Goal: Transaction & Acquisition: Obtain resource

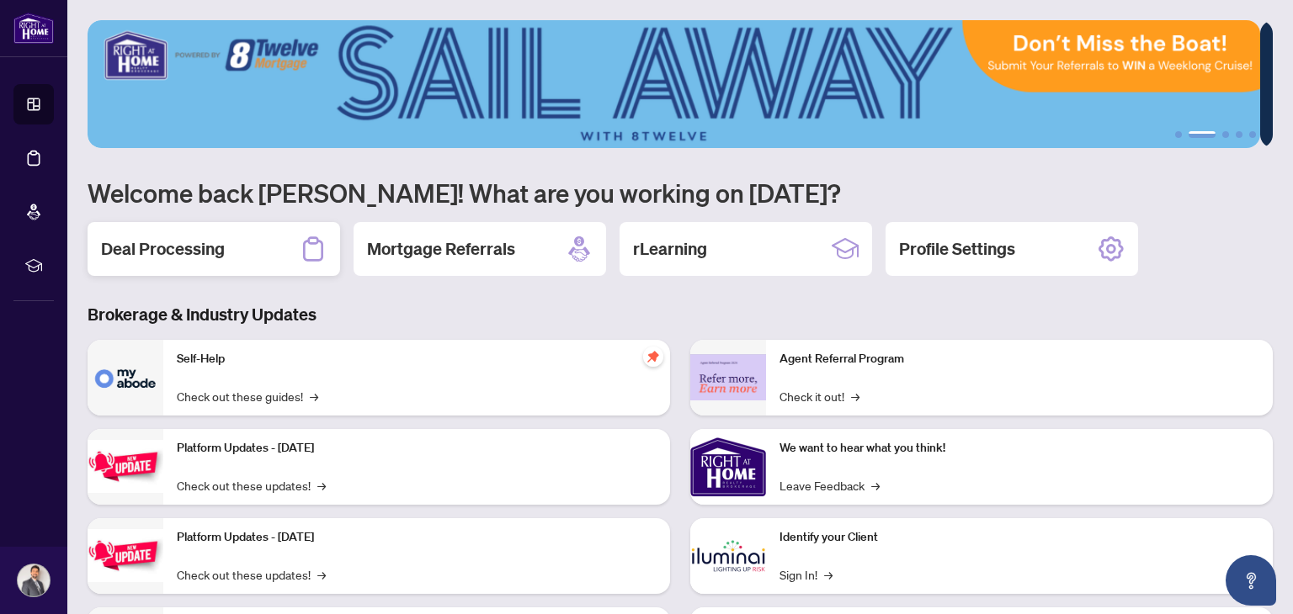
click at [170, 248] on h2 "Deal Processing" at bounding box center [163, 249] width 124 height 24
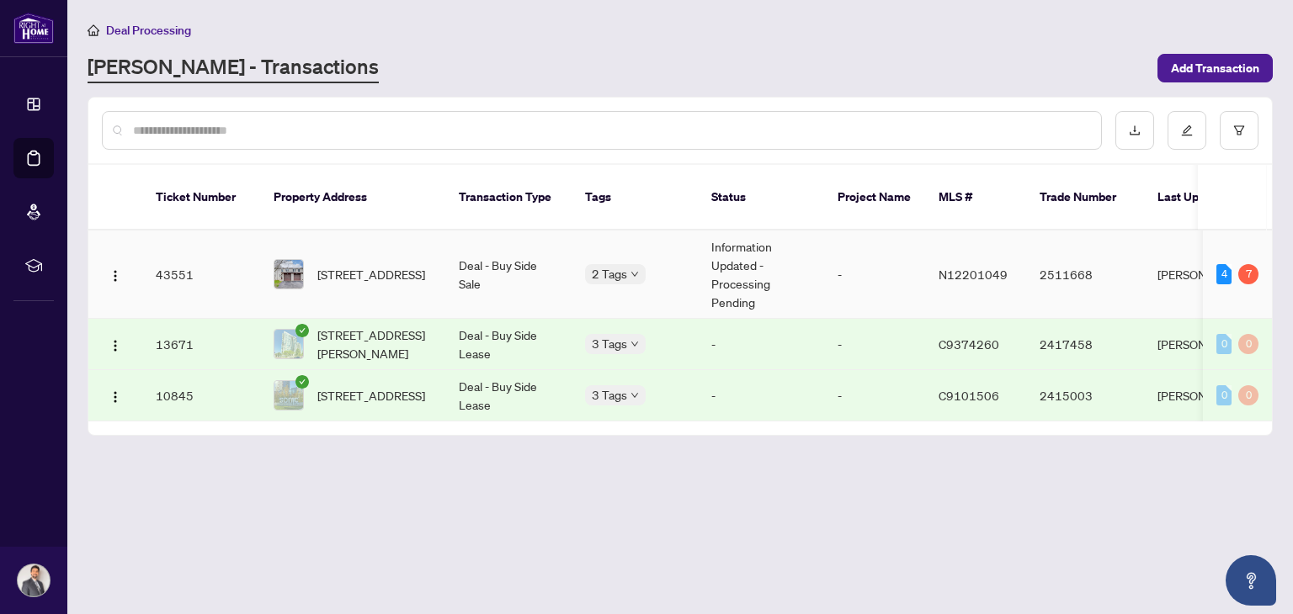
click at [170, 248] on td "43551" at bounding box center [201, 275] width 118 height 88
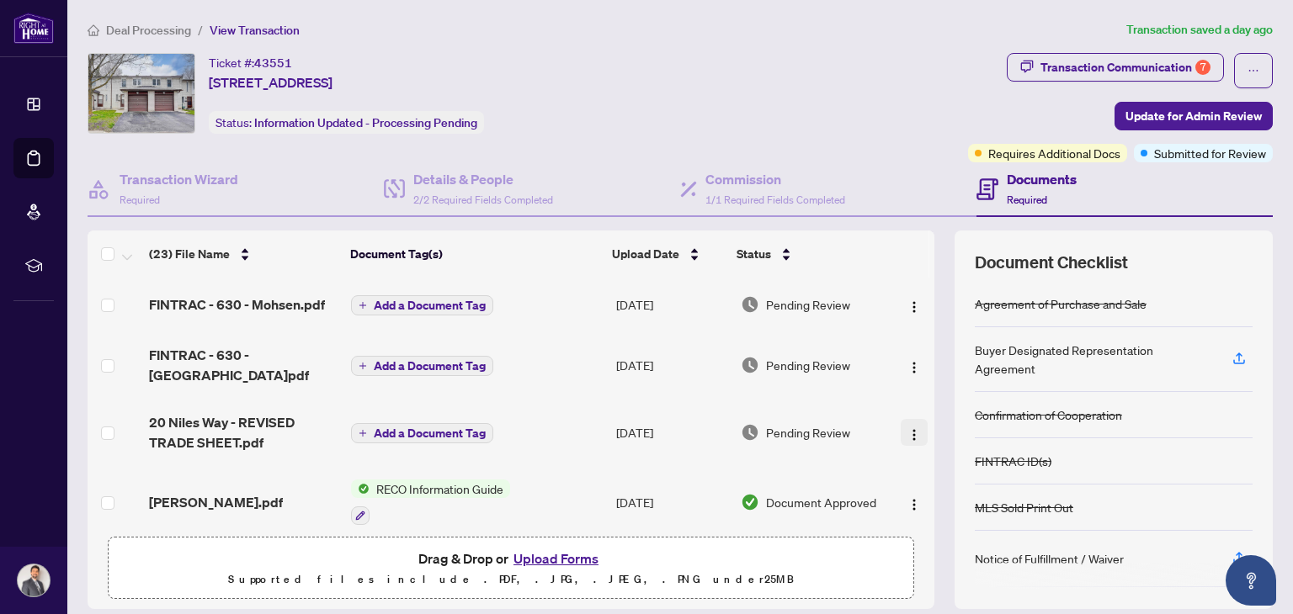
click at [907, 428] on img "button" at bounding box center [913, 434] width 13 height 13
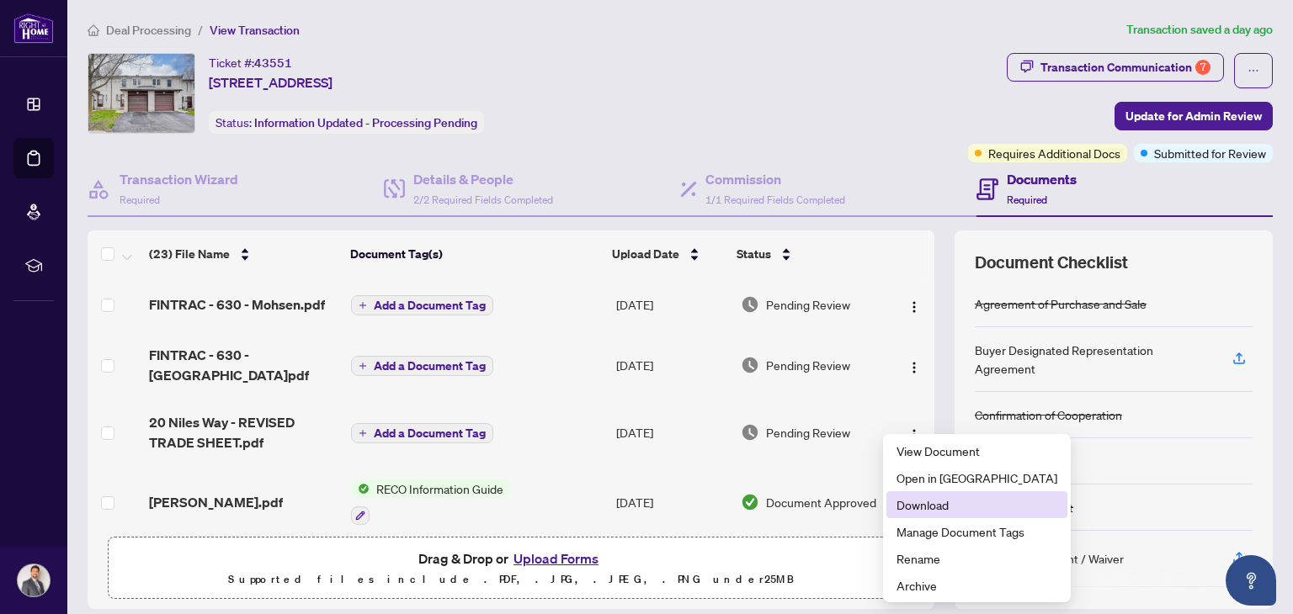
click at [933, 505] on span "Download" at bounding box center [976, 505] width 161 height 19
